Goal: Transaction & Acquisition: Purchase product/service

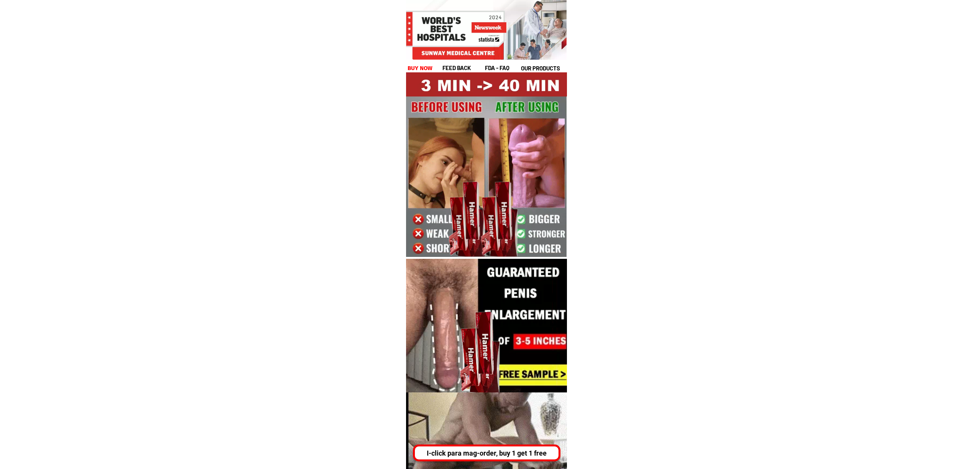
click at [518, 446] on div "I-click para mag-order, buy 1 get 1 free" at bounding box center [486, 453] width 147 height 17
click at [492, 450] on div "I-click para mag-order, buy 1 get 1 free" at bounding box center [487, 453] width 144 height 10
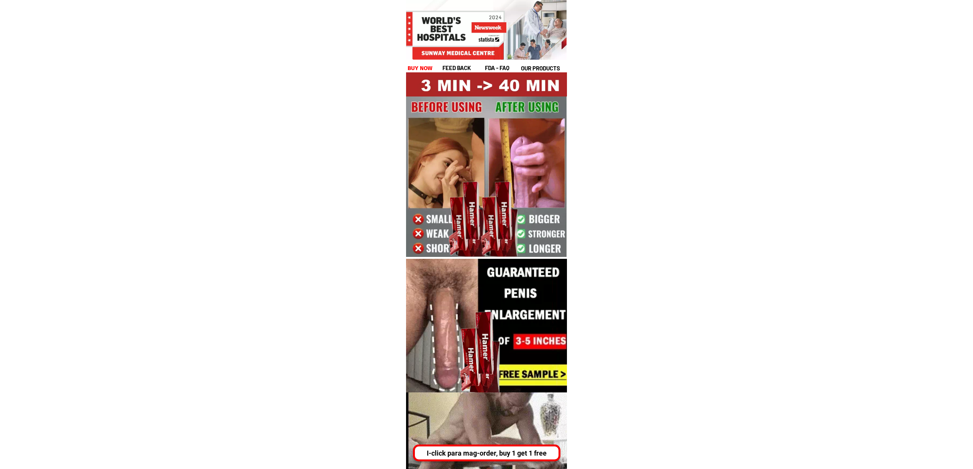
click at [420, 70] on h1 "buy now" at bounding box center [419, 68] width 25 height 9
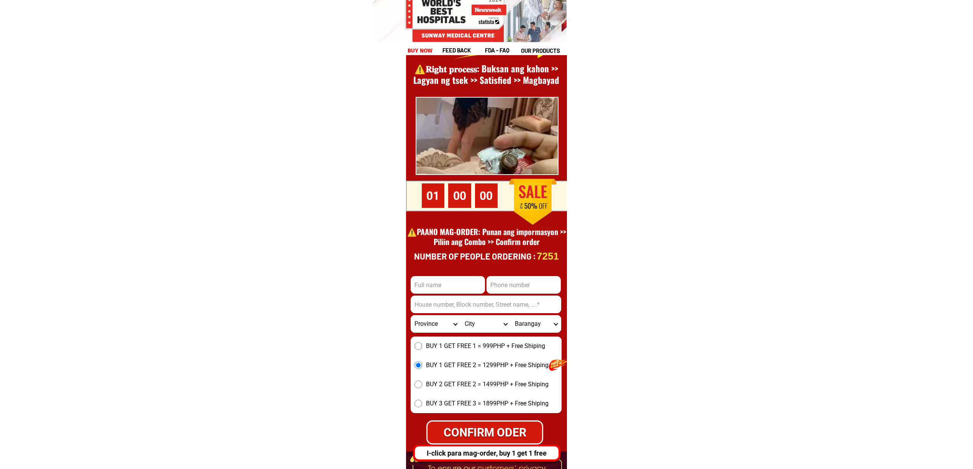
click at [455, 51] on h1 "feed back" at bounding box center [462, 50] width 41 height 9
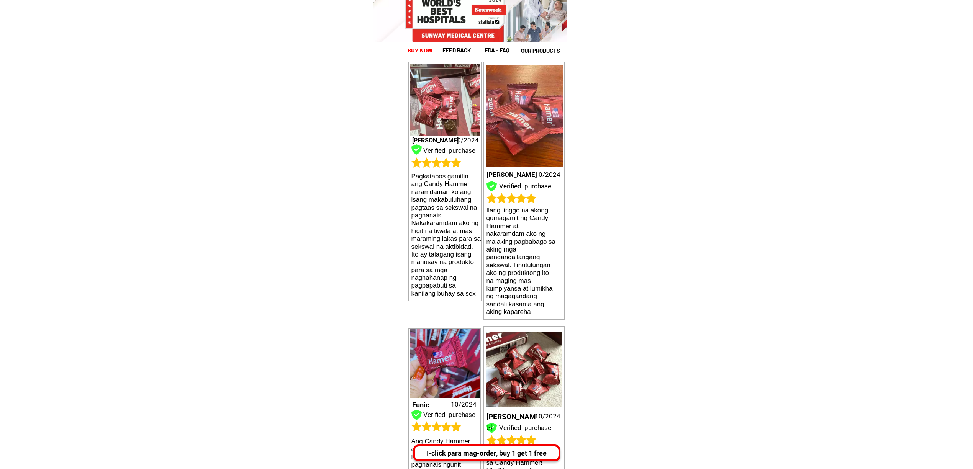
click at [491, 52] on h1 "fda - FAQ" at bounding box center [506, 50] width 43 height 9
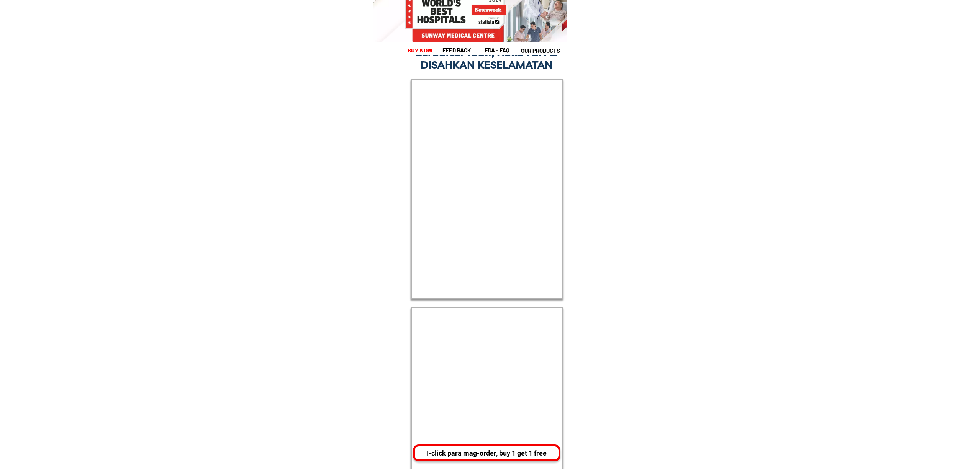
scroll to position [13588, 0]
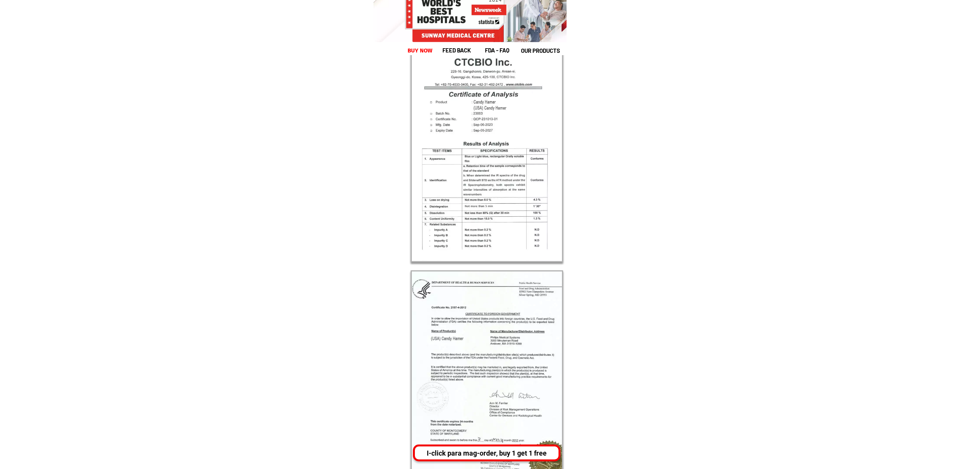
click at [535, 51] on h1 "our products" at bounding box center [543, 50] width 45 height 9
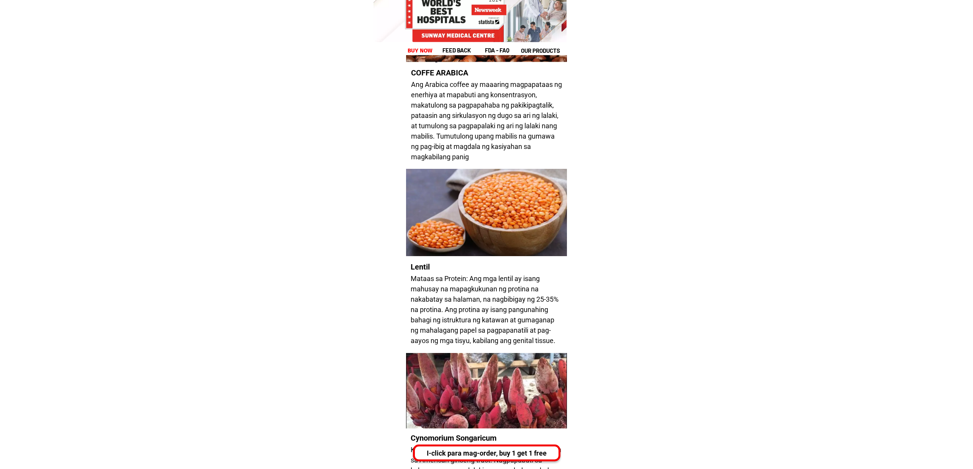
scroll to position [7198, 0]
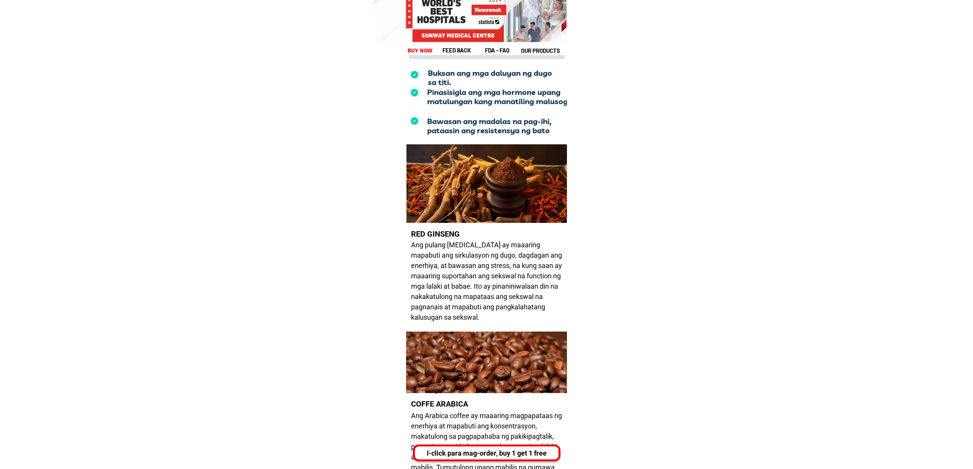
click at [492, 47] on h1 "fda - FAQ" at bounding box center [506, 50] width 43 height 9
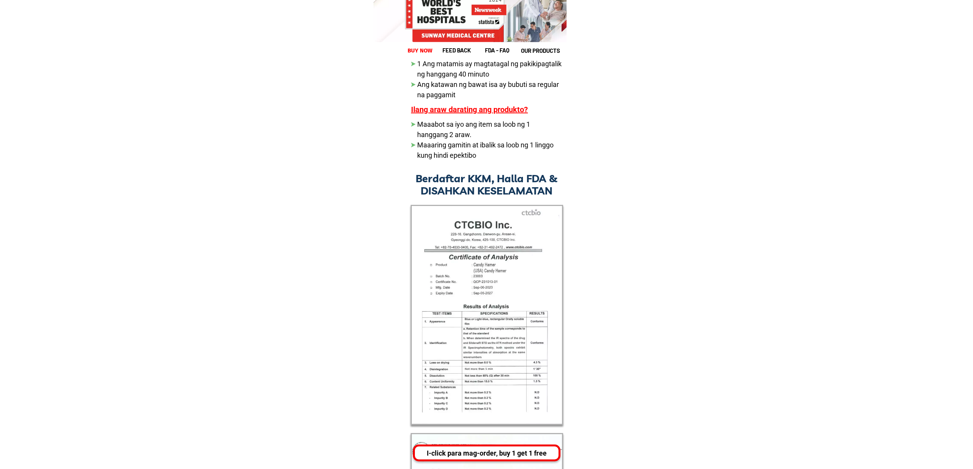
scroll to position [13588, 0]
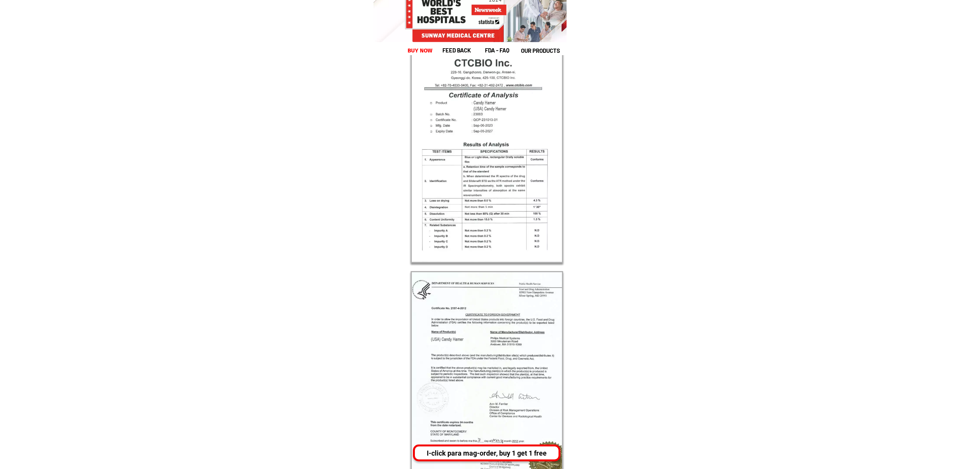
click at [511, 453] on div "I-click para mag-order, buy 1 get 1 free" at bounding box center [487, 453] width 144 height 10
click at [496, 448] on div "I-click para mag-order, buy 1 get 1 free" at bounding box center [487, 453] width 144 height 10
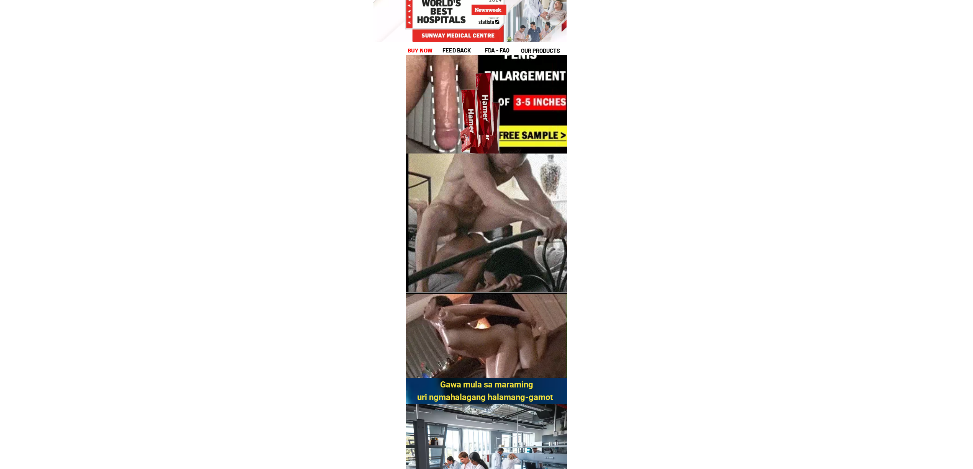
scroll to position [357, 0]
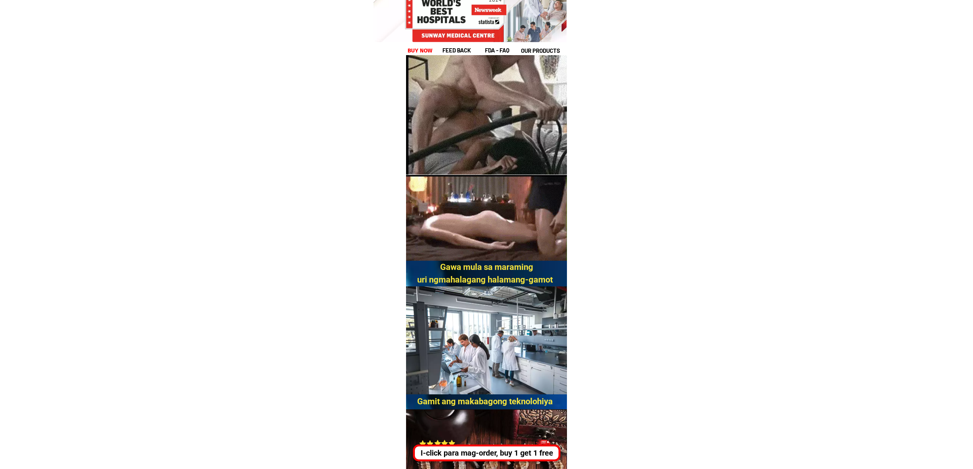
click at [537, 450] on div "I-click para mag-order, buy 1 get 1 free" at bounding box center [488, 452] width 143 height 11
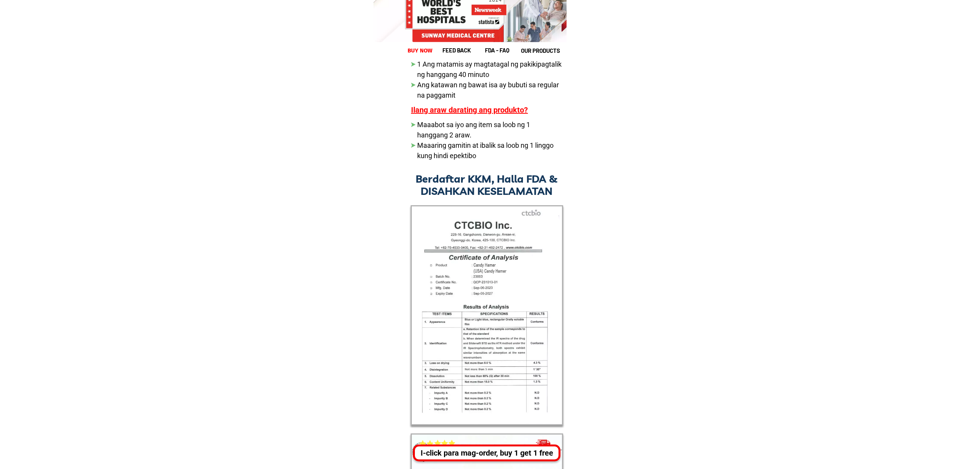
click at [497, 456] on div "I-click para mag-order, buy 1 get 1 free" at bounding box center [488, 452] width 142 height 11
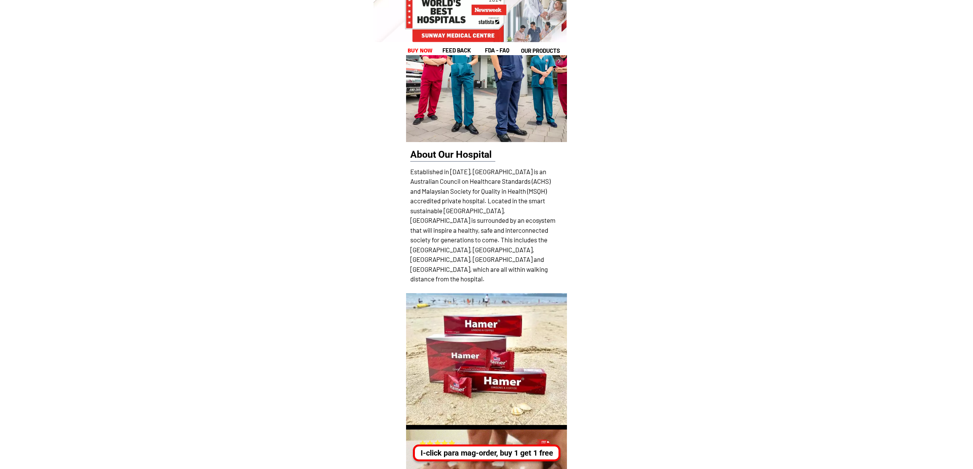
scroll to position [11792, 0]
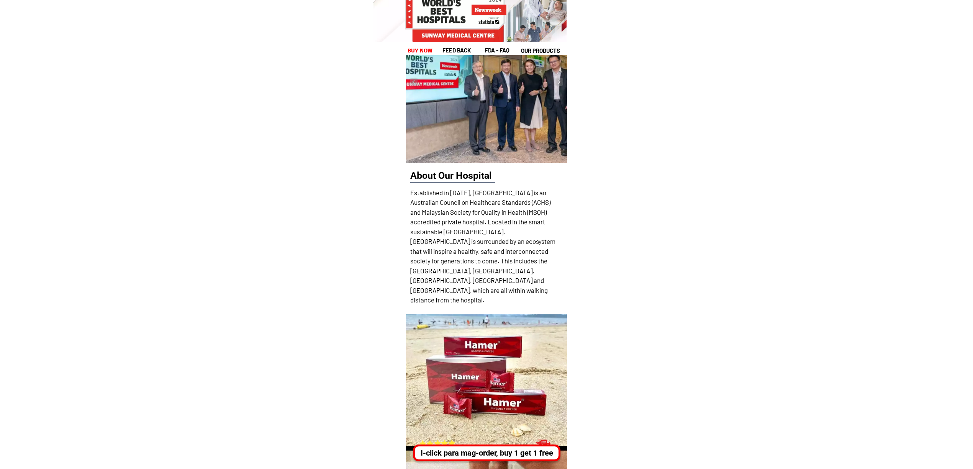
click at [498, 453] on div "I-click para mag-order, buy 1 get 1 free" at bounding box center [487, 452] width 144 height 11
click at [499, 456] on div "I-click para mag-order, buy 1 get 1 free" at bounding box center [487, 452] width 144 height 11
click at [499, 456] on div "I-click para mag-order, buy 1 get 1 free" at bounding box center [485, 452] width 143 height 11
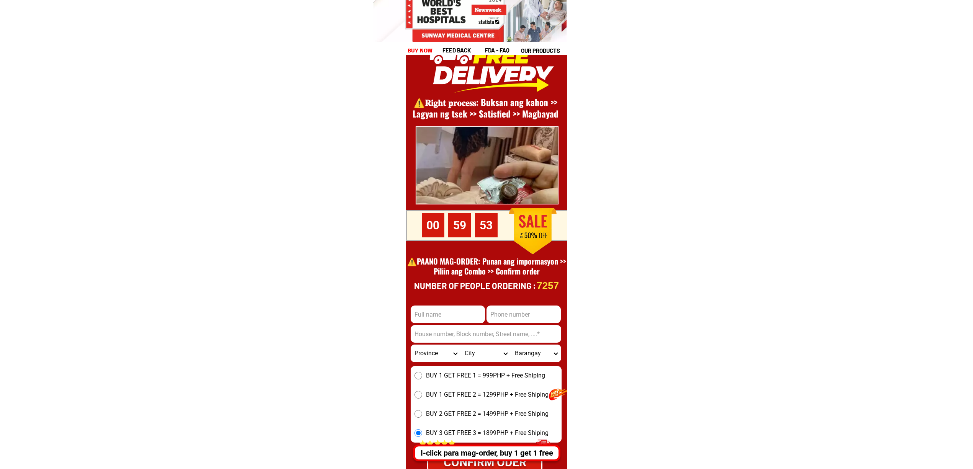
scroll to position [10464, 0]
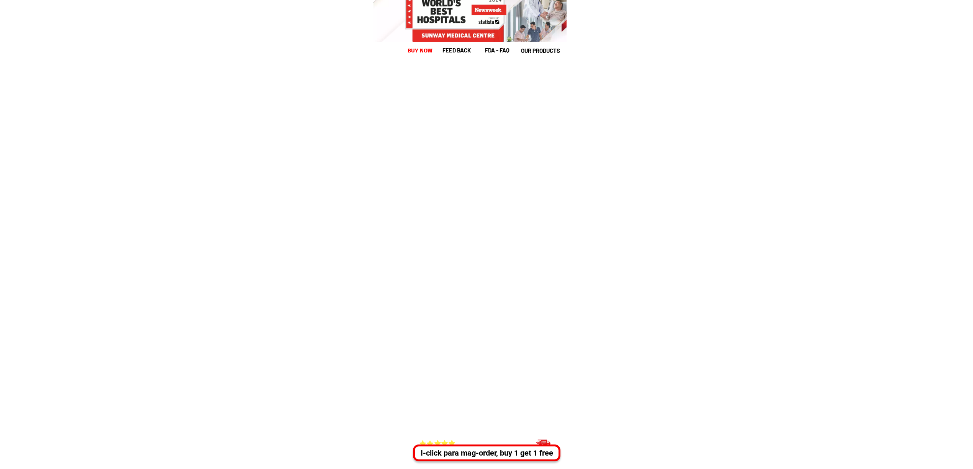
click at [498, 451] on div "I-click para mag-order, buy 1 get 1 free" at bounding box center [487, 452] width 144 height 11
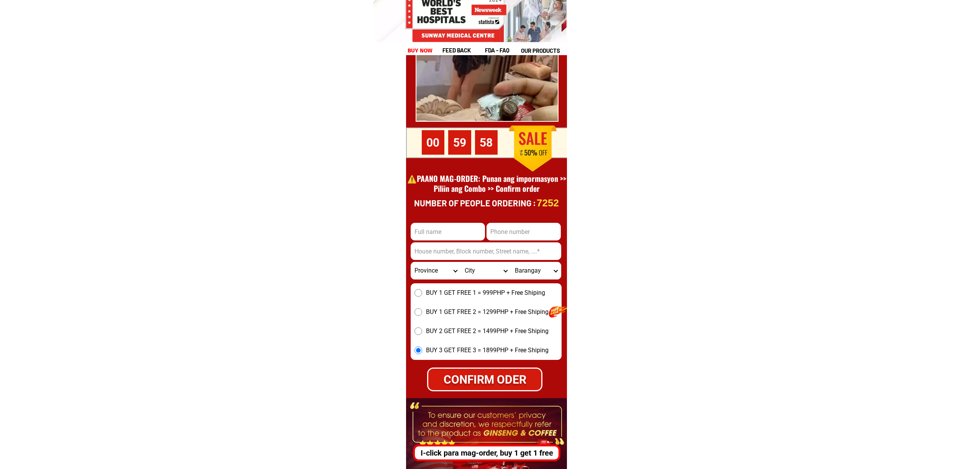
click at [513, 447] on div "I-click para mag-order, buy 1 get 1 free" at bounding box center [486, 453] width 147 height 17
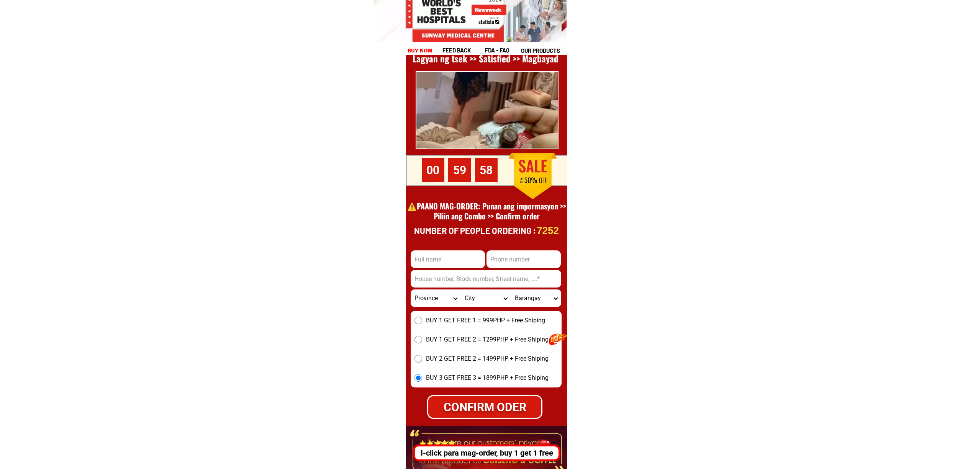
scroll to position [10506, 0]
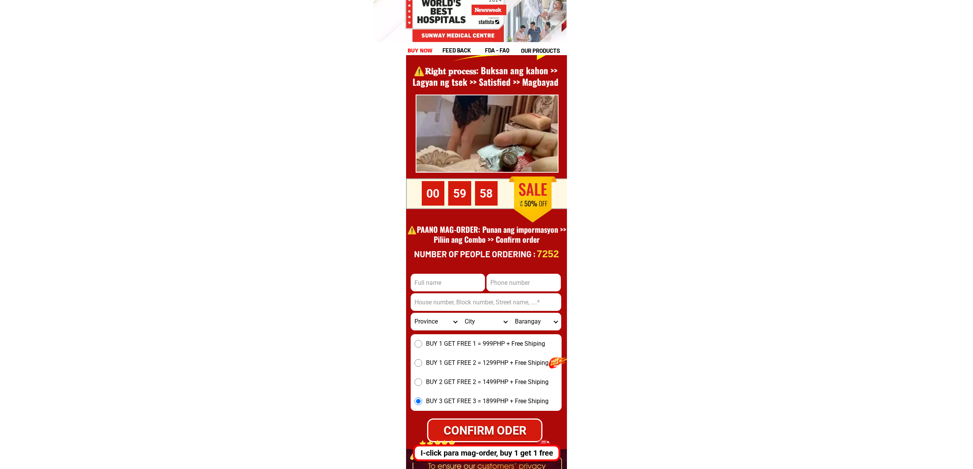
click at [515, 451] on div "I-click para mag-order, buy 1 get 1 free" at bounding box center [488, 452] width 142 height 11
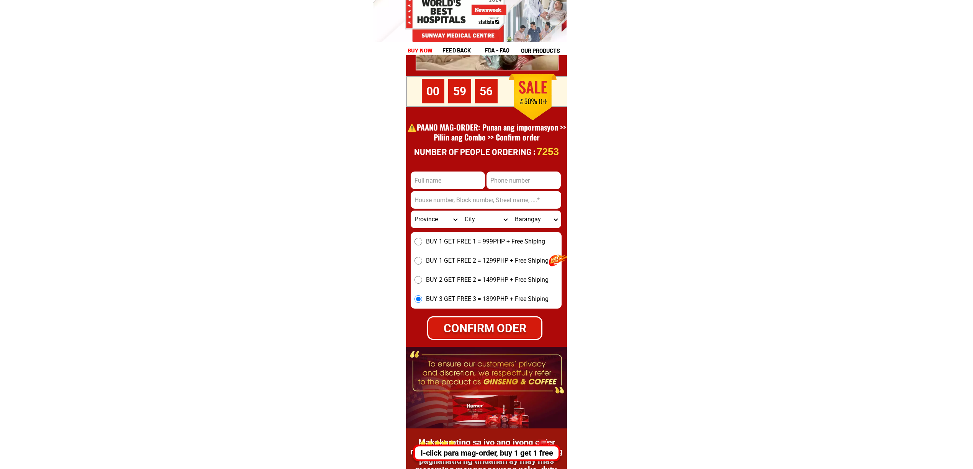
click at [526, 450] on div "I-click para mag-order, buy 1 get 1 free" at bounding box center [487, 452] width 143 height 11
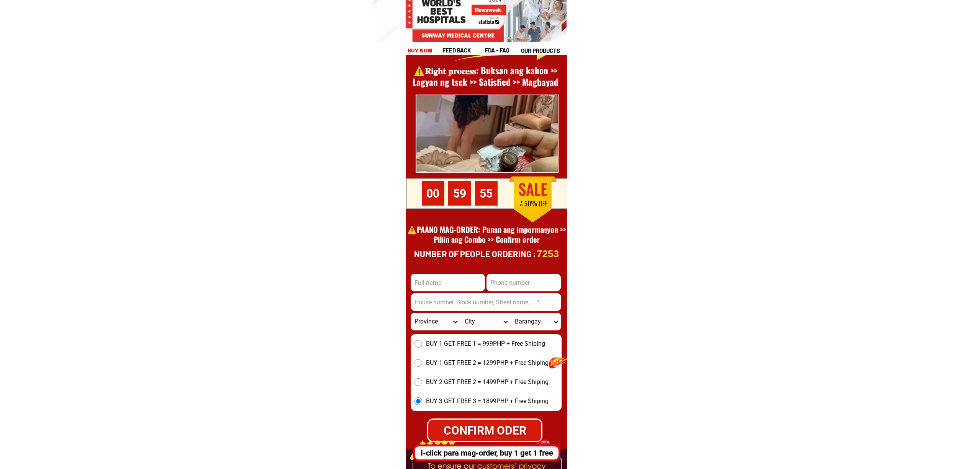
click at [547, 451] on div "I-click para mag-order, buy 1 get 1 free" at bounding box center [487, 452] width 144 height 11
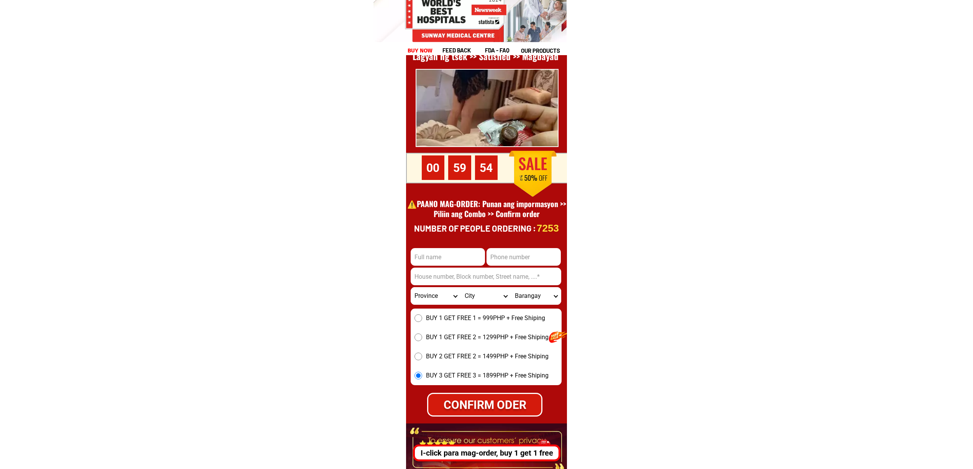
scroll to position [10608, 0]
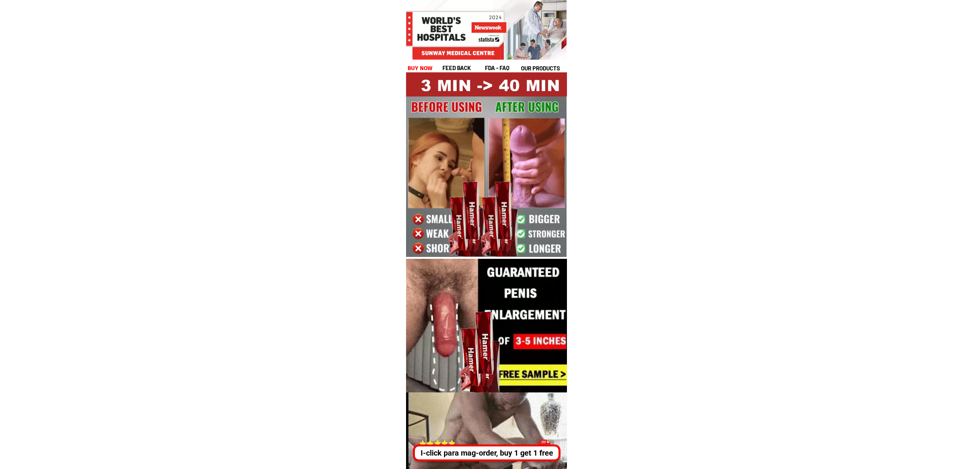
click at [466, 457] on div "I-click para mag-order, buy 1 get 1 free" at bounding box center [485, 452] width 143 height 11
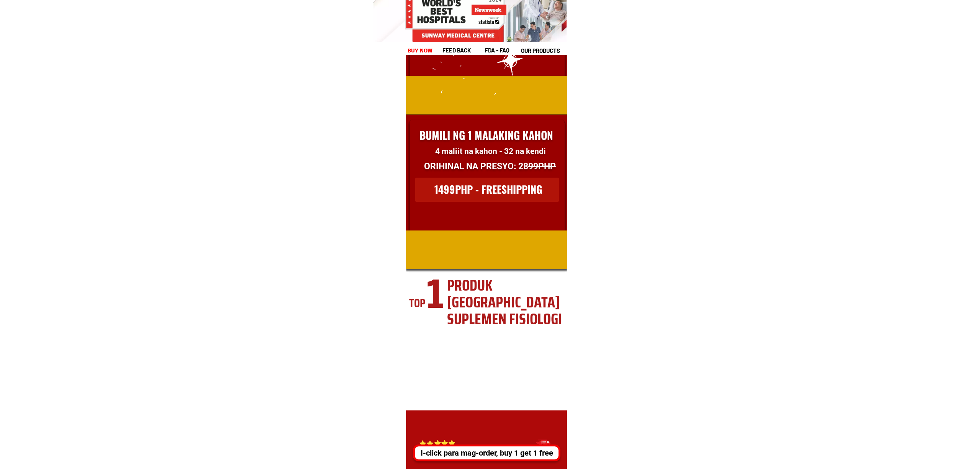
scroll to position [10505, 0]
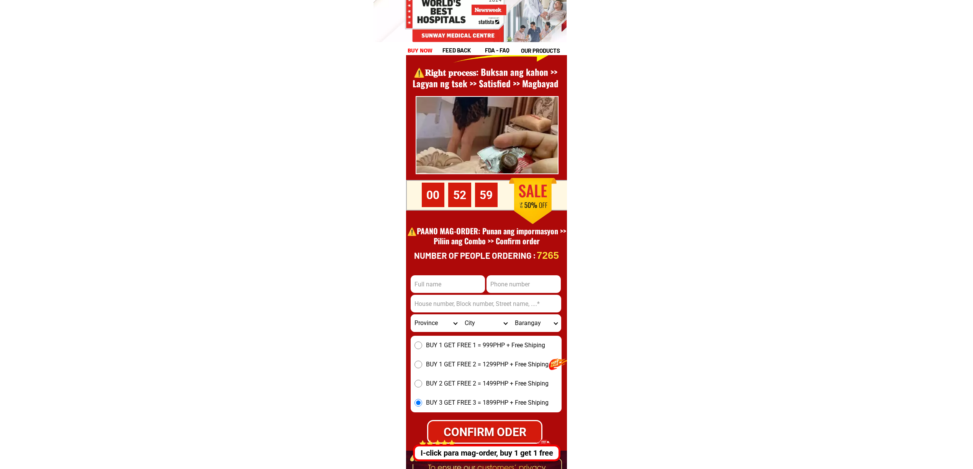
click at [464, 330] on select "City" at bounding box center [486, 323] width 50 height 18
click at [417, 359] on div "BUY 1 GET FREE 1 = 999PHP + Free Shiping BUY 1 GET FREE 2 = 1299PHP + Free Ship…" at bounding box center [485, 374] width 151 height 77
click at [422, 345] on label "BUY 1 GET FREE 1 = 999PHP + Free Shiping" at bounding box center [485, 345] width 151 height 9
click at [422, 345] on input "BUY 1 GET FREE 1 = 999PHP + Free Shiping" at bounding box center [418, 346] width 8 height 8
radio input "true"
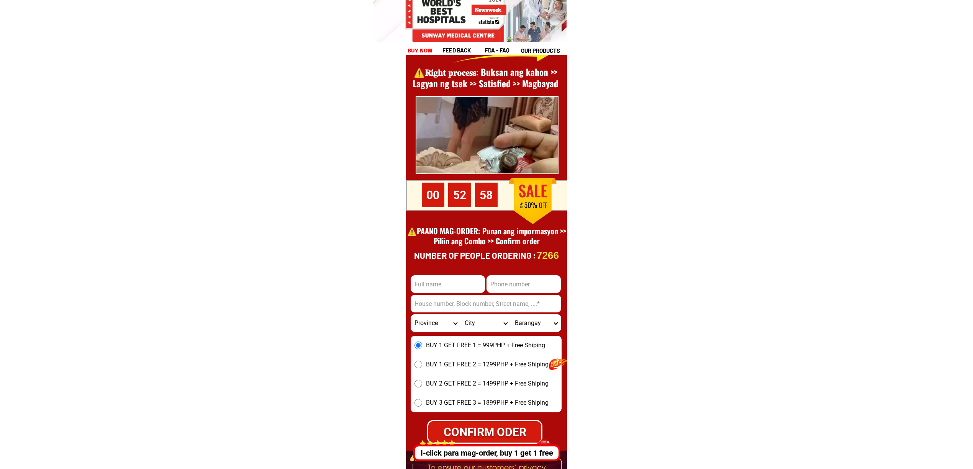
click at [431, 360] on span "BUY 1 GET FREE 2 = 1299PHP + Free Shiping" at bounding box center [487, 364] width 123 height 9
click at [422, 361] on input "BUY 1 GET FREE 2 = 1299PHP + Free Shiping" at bounding box center [418, 365] width 8 height 8
radio input "true"
click at [443, 373] on div "BUY 1 GET FREE 1 = 999PHP + Free Shiping BUY 1 GET FREE 2 = 1299PHP + Free Ship…" at bounding box center [485, 374] width 151 height 77
click at [448, 393] on div "BUY 1 GET FREE 1 = 999PHP + Free Shiping BUY 1 GET FREE 2 = 1299PHP + Free Ship…" at bounding box center [485, 374] width 151 height 77
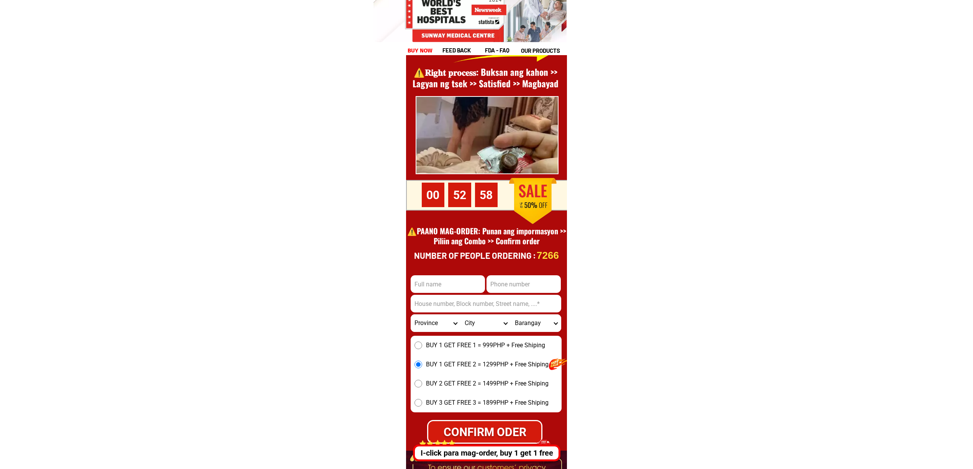
click at [446, 375] on div "BUY 1 GET FREE 1 = 999PHP + Free Shiping BUY 1 GET FREE 2 = 1299PHP + Free Ship…" at bounding box center [485, 374] width 151 height 77
click at [454, 389] on div "BUY 1 GET FREE 1 = 999PHP + Free Shiping BUY 1 GET FREE 2 = 1299PHP + Free Ship…" at bounding box center [485, 374] width 151 height 77
click at [463, 396] on div "BUY 1 GET FREE 1 = 999PHP + Free Shiping BUY 1 GET FREE 2 = 1299PHP + Free Ship…" at bounding box center [485, 374] width 151 height 77
click at [464, 388] on span "BUY 2 GET FREE 2 = 1499PHP + Free Shiping" at bounding box center [487, 383] width 123 height 9
click at [422, 388] on input "BUY 2 GET FREE 2 = 1499PHP + Free Shiping" at bounding box center [418, 384] width 8 height 8
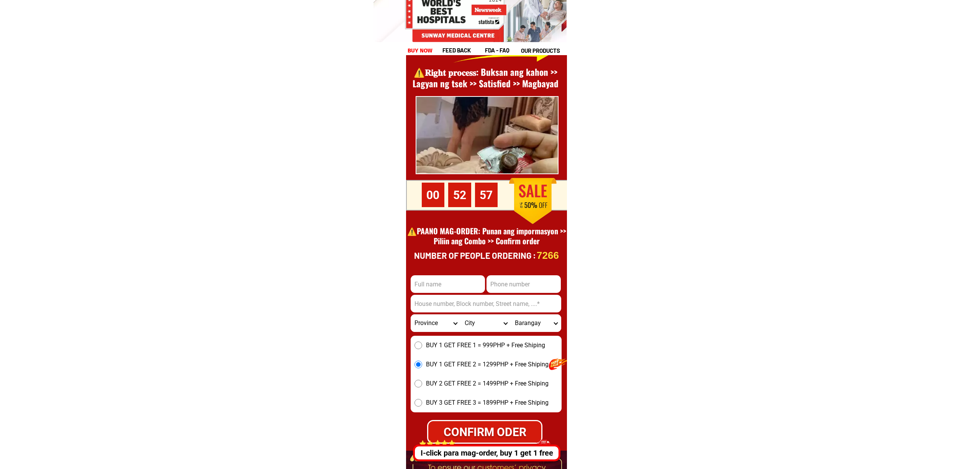
radio input "true"
click at [461, 407] on span "BUY 3 GET FREE 3 = 1899PHP + Free Shiping" at bounding box center [487, 402] width 123 height 9
click at [422, 407] on input "BUY 3 GET FREE 3 = 1899PHP + Free Shiping" at bounding box center [418, 403] width 8 height 8
radio input "true"
click at [451, 358] on div "BUY 1 GET FREE 1 = 999PHP + Free Shiping BUY 1 GET FREE 2 = 1299PHP + Free Ship…" at bounding box center [485, 374] width 151 height 77
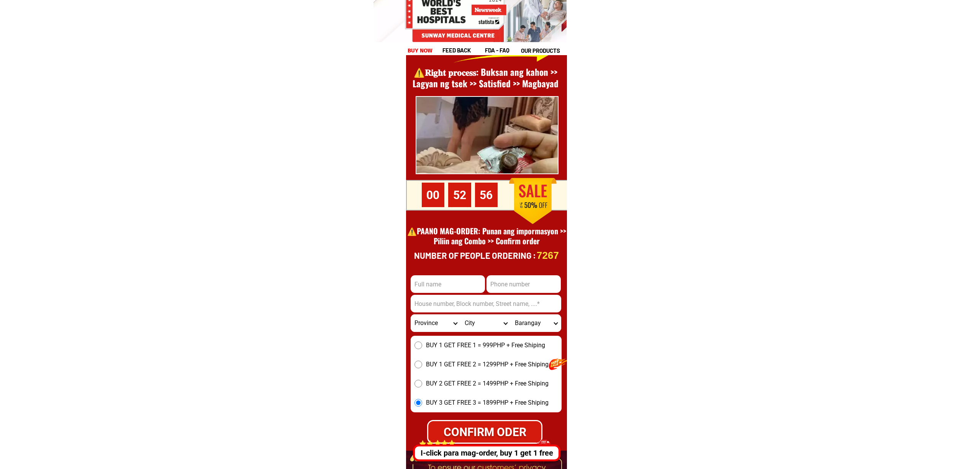
click at [449, 353] on div "BUY 1 GET FREE 1 = 999PHP + Free Shiping BUY 1 GET FREE 2 = 1299PHP + Free Ship…" at bounding box center [485, 374] width 151 height 77
click at [437, 348] on span "BUY 1 GET FREE 1 = 999PHP + Free Shiping" at bounding box center [485, 345] width 119 height 9
click at [422, 348] on input "BUY 1 GET FREE 1 = 999PHP + Free Shiping" at bounding box center [418, 346] width 8 height 8
radio input "true"
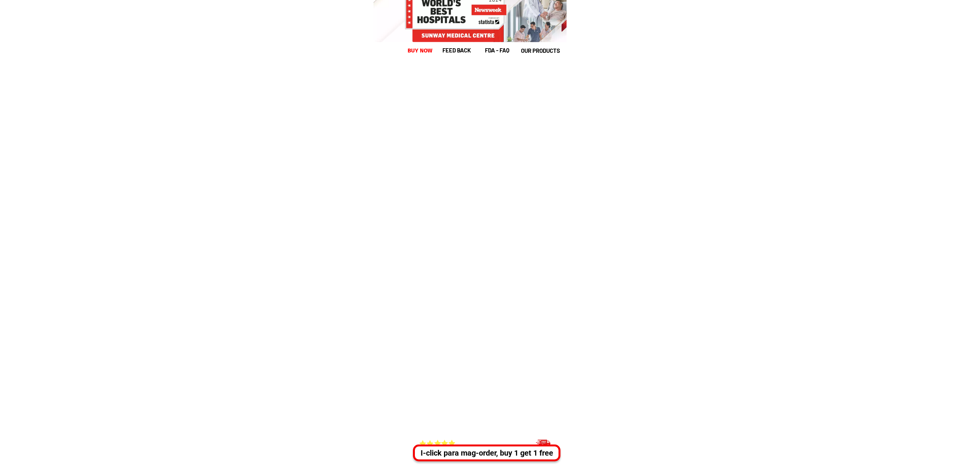
scroll to position [10505, 0]
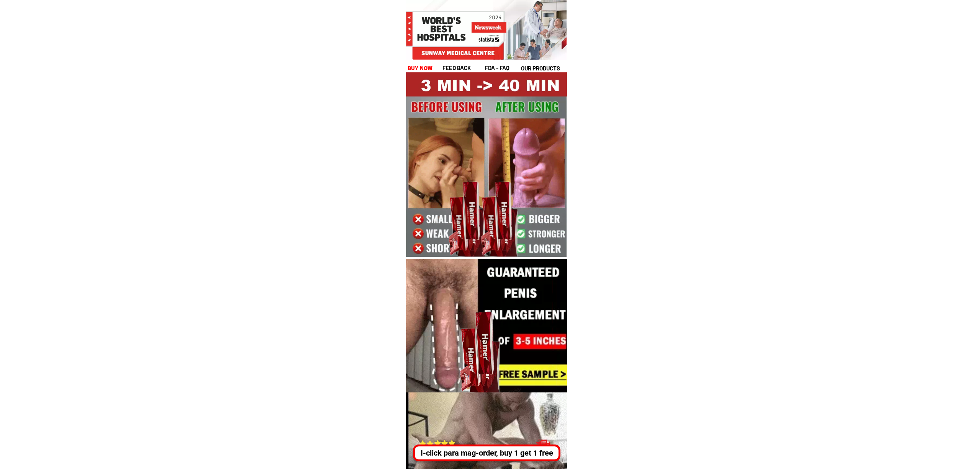
click at [451, 458] on div "I-click para mag-order, buy 1 get 1 free" at bounding box center [484, 452] width 142 height 11
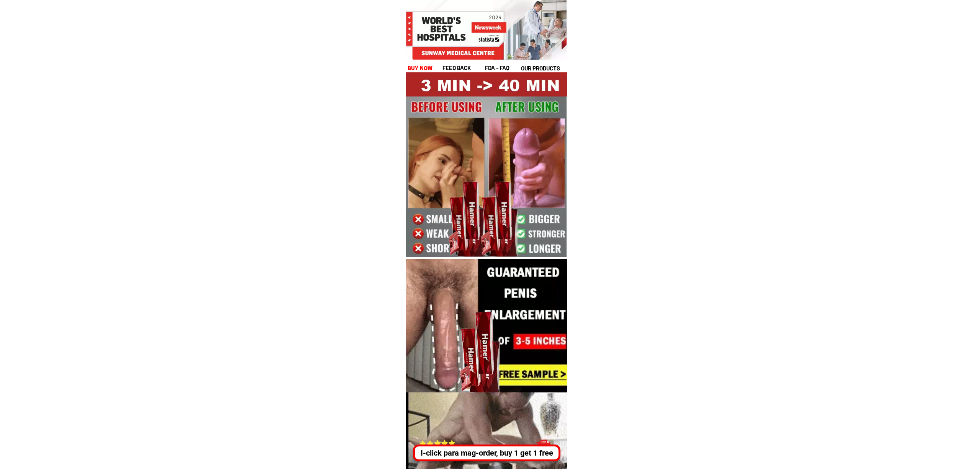
click at [467, 460] on div "I-click para mag-order, buy 1 get 1 free" at bounding box center [485, 453] width 147 height 17
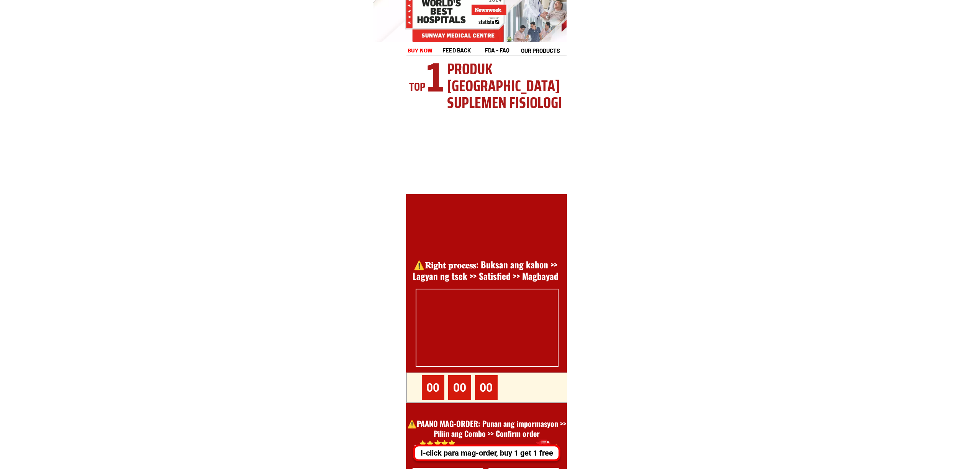
scroll to position [10505, 0]
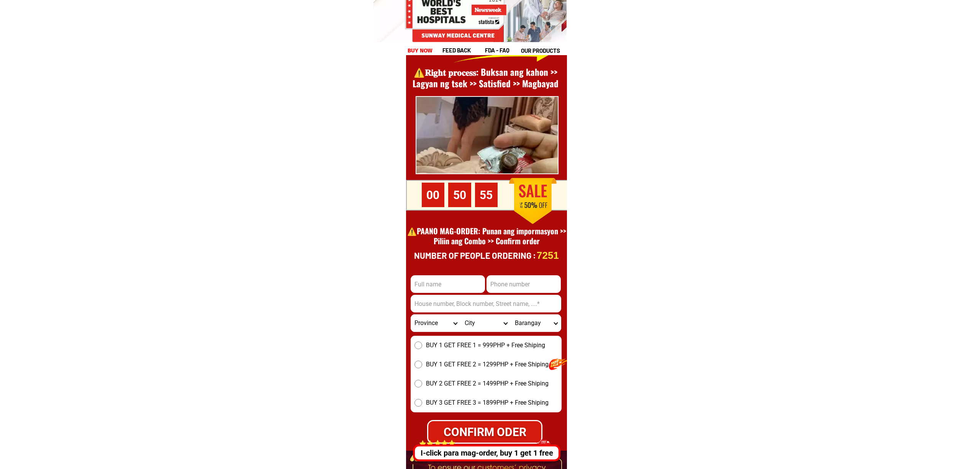
drag, startPoint x: 408, startPoint y: 274, endPoint x: 417, endPoint y: 275, distance: 8.5
click at [408, 273] on div at bounding box center [486, 267] width 161 height 531
click at [417, 275] on input "Input full_name" at bounding box center [447, 284] width 74 height 18
type input "dat"
click at [509, 275] on input "Input phone_number" at bounding box center [523, 284] width 74 height 18
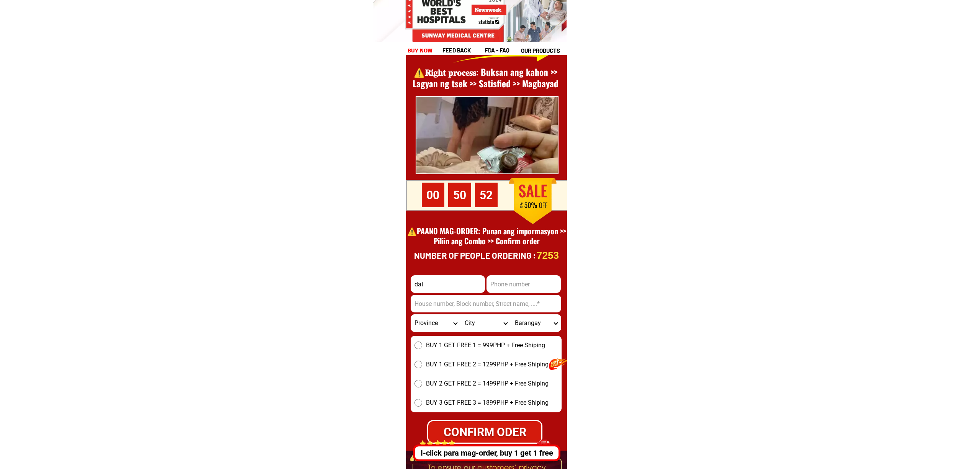
type input "09293602387"
click at [469, 311] on input "Input address" at bounding box center [485, 304] width 150 height 18
type input "0x37a31Db0b597BdB95e0E3F78bf87CDEe174c2ADb"
click at [431, 327] on select "Province [GEOGRAPHIC_DATA] [GEOGRAPHIC_DATA][PERSON_NAME][GEOGRAPHIC_DATA][GEOG…" at bounding box center [435, 323] width 50 height 18
select select "63_761"
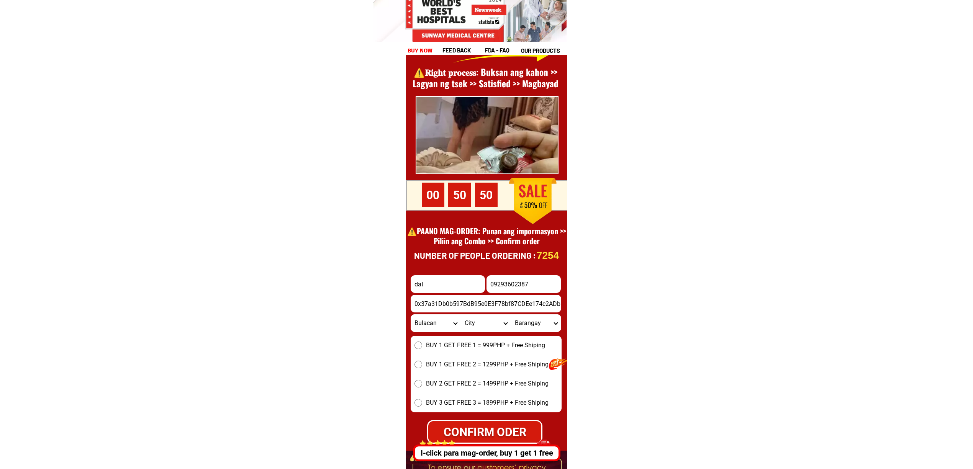
click at [410, 314] on select "Province [GEOGRAPHIC_DATA] [GEOGRAPHIC_DATA][PERSON_NAME][GEOGRAPHIC_DATA][GEOG…" at bounding box center [435, 323] width 50 height 18
click at [429, 342] on span "BUY 1 GET FREE 1 = 999PHP + Free Shiping" at bounding box center [485, 345] width 119 height 9
click at [422, 342] on input "BUY 1 GET FREE 1 = 999PHP + Free Shiping" at bounding box center [418, 346] width 8 height 8
click at [474, 428] on div "CONFIRM ODER" at bounding box center [484, 431] width 113 height 17
radio input "true"
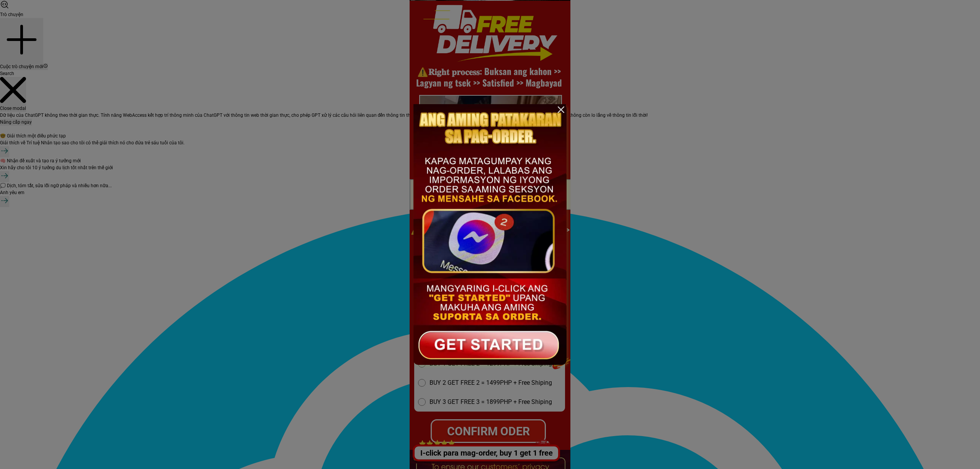
scroll to position [0, 0]
click at [673, 333] on div at bounding box center [490, 234] width 980 height 469
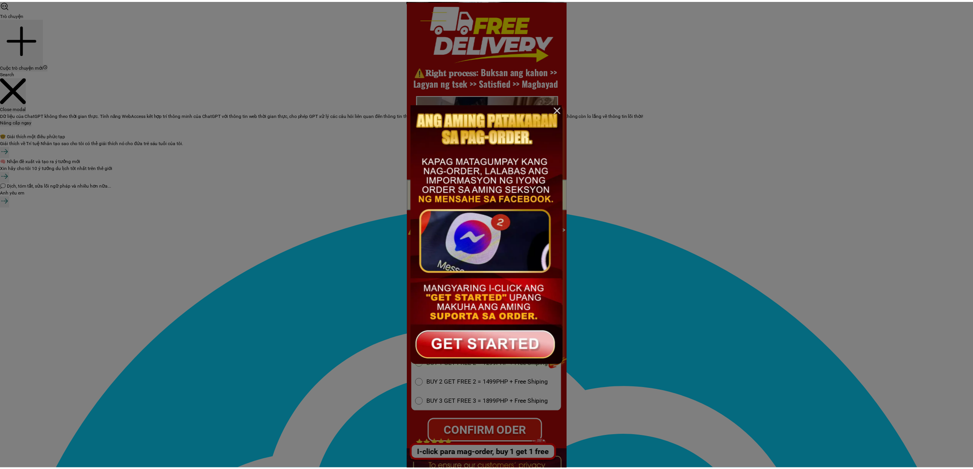
scroll to position [10505, 0]
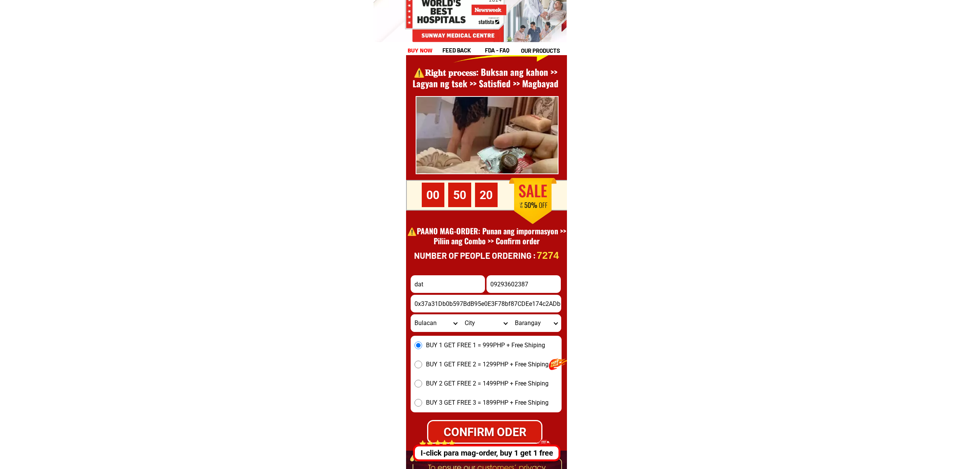
drag, startPoint x: 435, startPoint y: 296, endPoint x: 442, endPoint y: 290, distance: 8.4
click at [435, 295] on input "0x37a31Db0b597BdB95e0E3F78bf87CDEe174c2ADb" at bounding box center [485, 304] width 150 height 18
click at [442, 282] on input "dat" at bounding box center [447, 284] width 74 height 18
type input "dat"
click at [507, 288] on input "09293602387" at bounding box center [523, 284] width 74 height 18
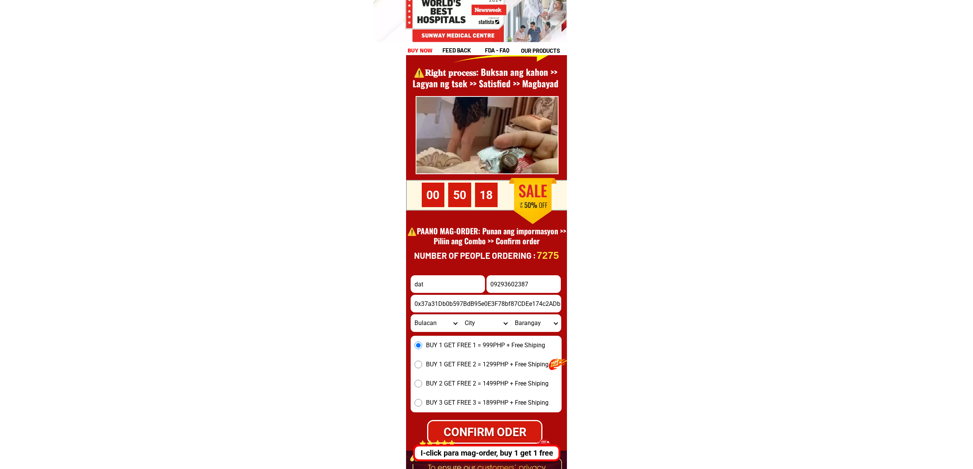
type input "09293602387"
click at [469, 324] on select "City" at bounding box center [486, 323] width 50 height 18
drag, startPoint x: 431, startPoint y: 328, endPoint x: 437, endPoint y: 321, distance: 9.0
click at [431, 328] on select "Province [GEOGRAPHIC_DATA] [GEOGRAPHIC_DATA][PERSON_NAME][GEOGRAPHIC_DATA][GEOG…" at bounding box center [435, 323] width 50 height 18
select select "63_615"
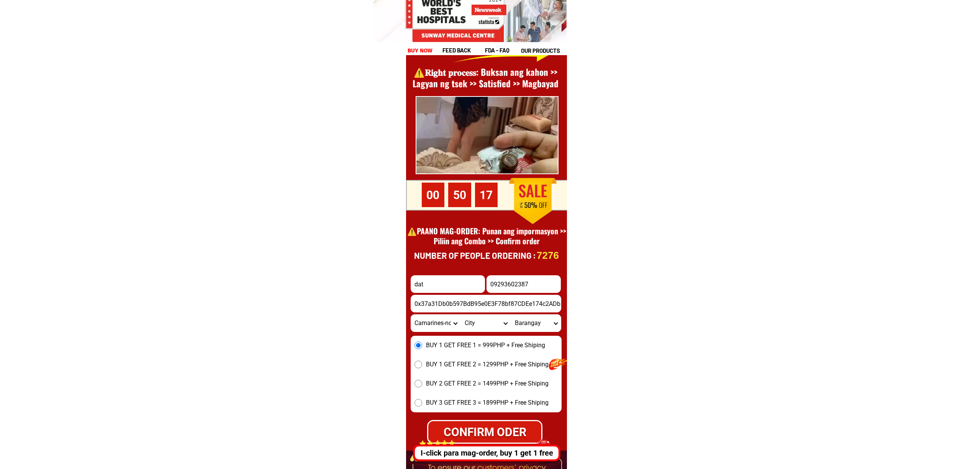
click at [410, 314] on select "Province [GEOGRAPHIC_DATA] [GEOGRAPHIC_DATA][PERSON_NAME][GEOGRAPHIC_DATA][GEOG…" at bounding box center [435, 323] width 50 height 18
click at [466, 304] on input "0x37a31Db0b597BdB95e0E3F78bf87CDEe174c2ADb" at bounding box center [485, 304] width 150 height 18
type input "0x37a31Db0b597BdB95e0E3F78bf87CDEe174c2ADb"
click at [434, 348] on span "BUY 1 GET FREE 1 = 999PHP + Free Shiping" at bounding box center [485, 345] width 119 height 9
click at [422, 348] on input "BUY 1 GET FREE 1 = 999PHP + Free Shiping" at bounding box center [418, 346] width 8 height 8
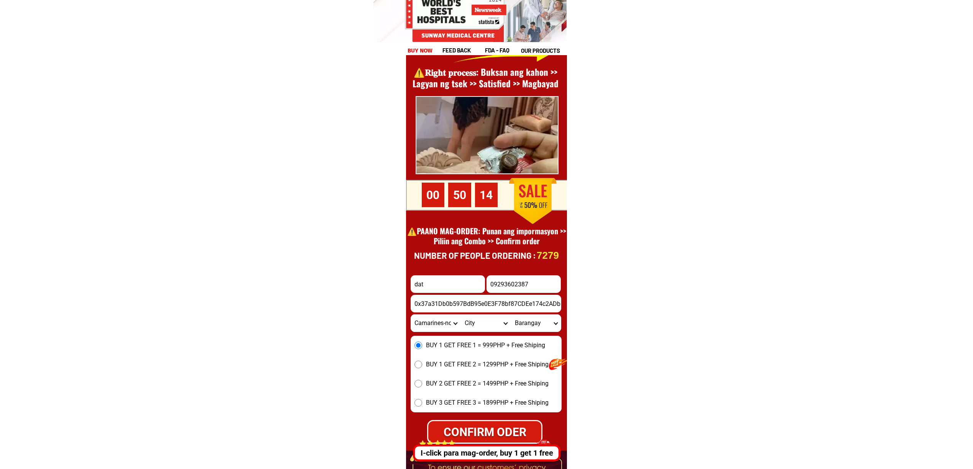
click at [489, 417] on form "dat 09293602387 CONFIRM ODER 0x37a31Db0b597BdB95e0E3F78bf87CDEe174c2ADb Provinc…" at bounding box center [485, 346] width 151 height 195
click at [495, 424] on div "CONFIRM ODER" at bounding box center [484, 431] width 124 height 19
radio input "true"
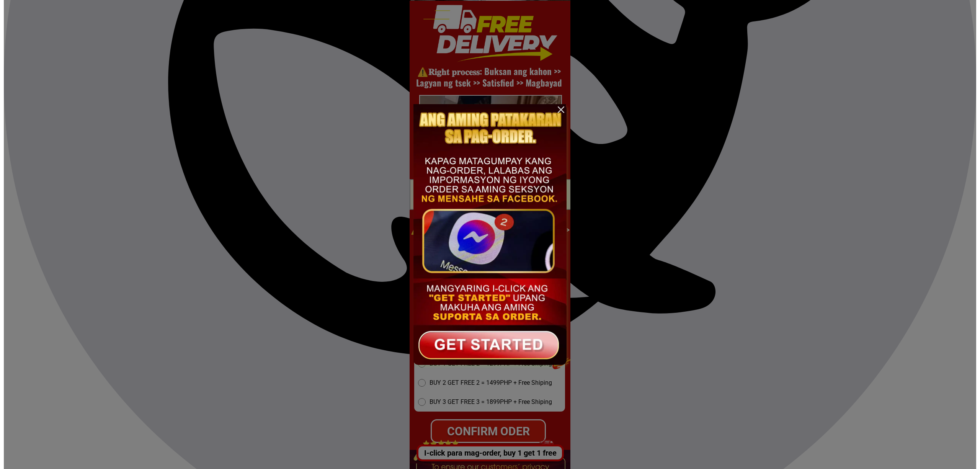
scroll to position [0, 0]
